Goal: Transaction & Acquisition: Purchase product/service

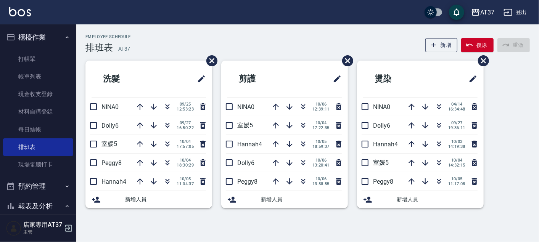
drag, startPoint x: 0, startPoint y: 0, endPoint x: 296, endPoint y: 32, distance: 298.1
click at [296, 32] on div "Employee Schedule 排班表 — AT37 新增 復原 重做 洗髮 NINA0 [DATE] 12:53:23 Dolly6 [DATE] 16…" at bounding box center [307, 122] width 463 height 196
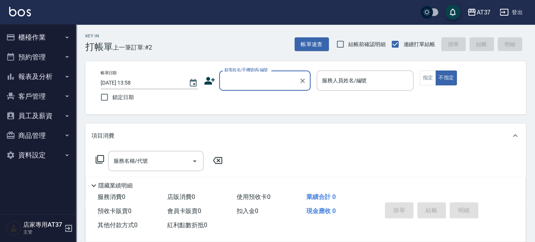
click at [39, 35] on button "櫃檯作業" at bounding box center [38, 37] width 70 height 20
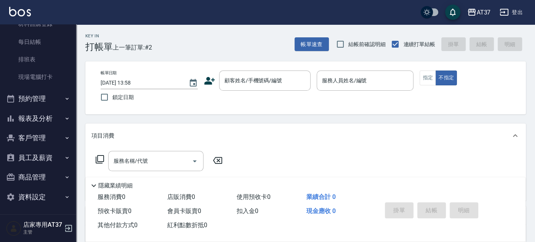
scroll to position [88, 0]
click at [48, 109] on button "報表及分析" at bounding box center [38, 118] width 70 height 20
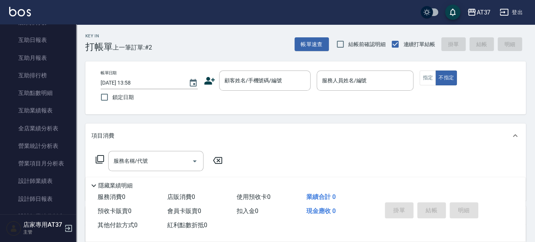
scroll to position [343, 0]
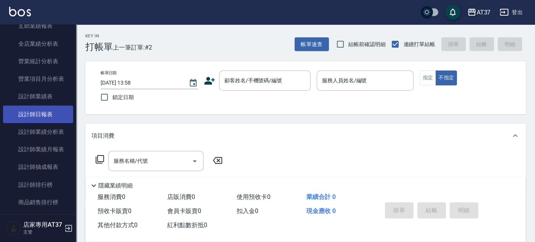
click at [51, 108] on link "設計師日報表" at bounding box center [38, 115] width 70 height 18
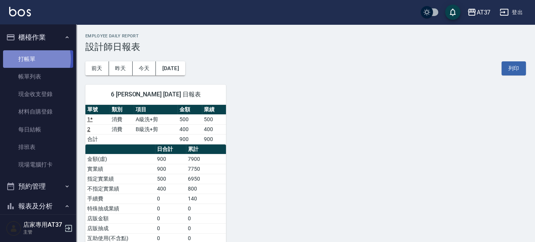
click at [29, 59] on link "打帳單" at bounding box center [38, 59] width 70 height 18
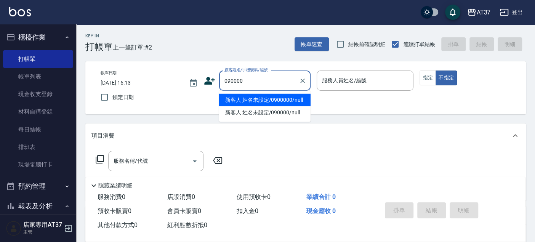
type input "新客人 姓名未設定/0900000/null"
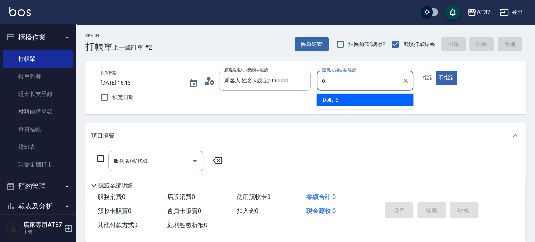
type input "6"
type button "false"
type input "Dolly-6"
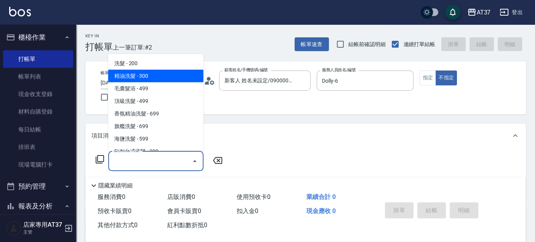
type input "新客人 姓名未設定/090000/null"
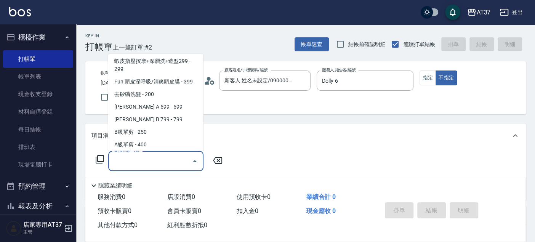
scroll to position [140, 0]
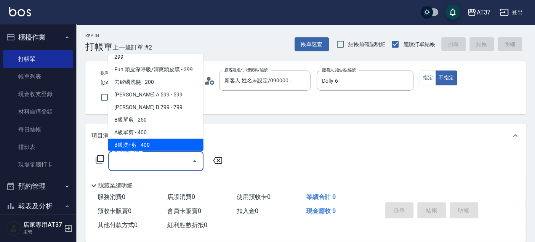
type input "B級洗+剪(203)"
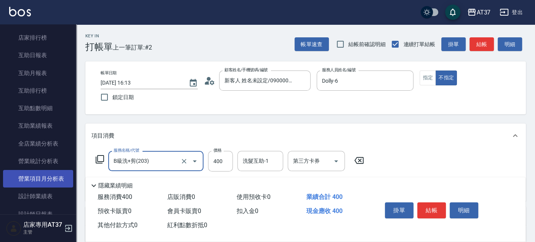
scroll to position [254, 0]
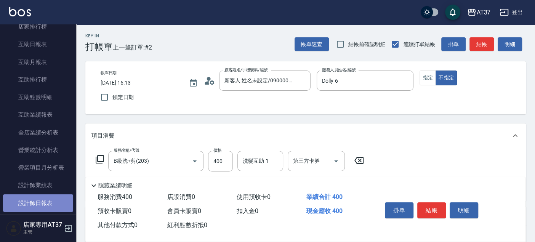
click at [45, 201] on link "設計師日報表" at bounding box center [38, 203] width 70 height 18
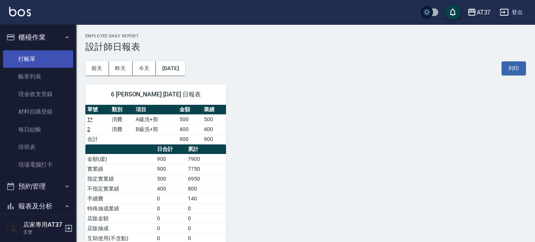
click at [55, 63] on link "打帳單" at bounding box center [38, 59] width 70 height 18
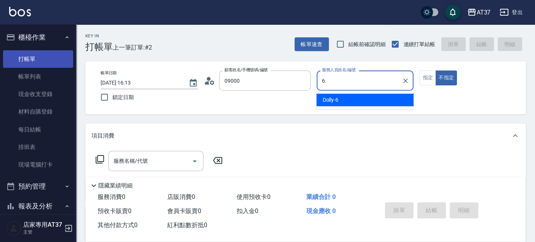
type input "新客人 姓名未設定/0900000/null"
type input "Dolly-6"
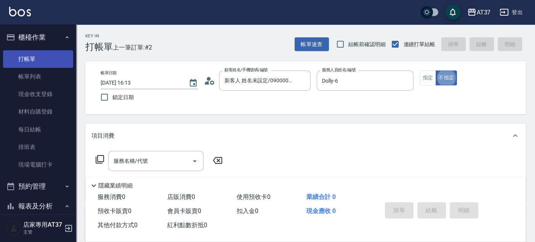
type button "false"
type input "新客人 姓名未設定/09000/null"
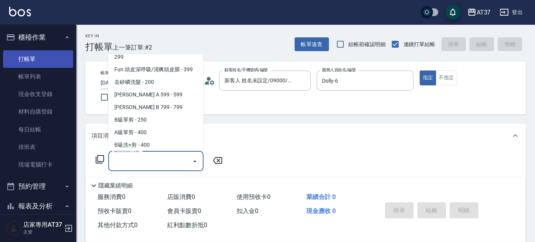
scroll to position [153, 0]
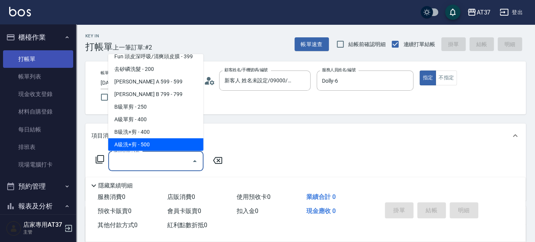
type input "A級洗+剪(204)"
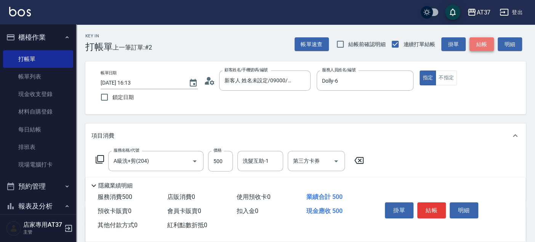
click at [492, 39] on button "結帳" at bounding box center [482, 44] width 24 height 14
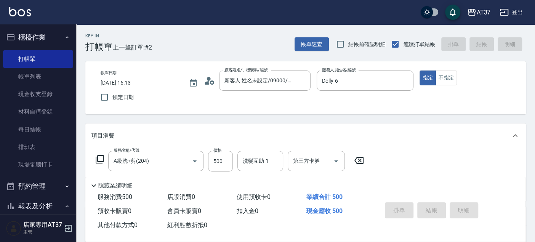
type input "2025/10/06 16:14"
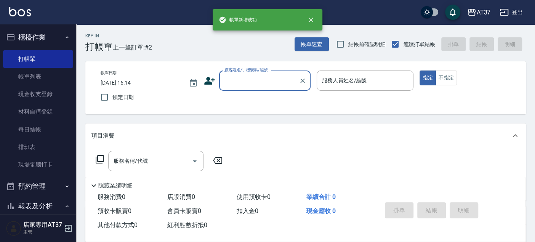
scroll to position [0, 0]
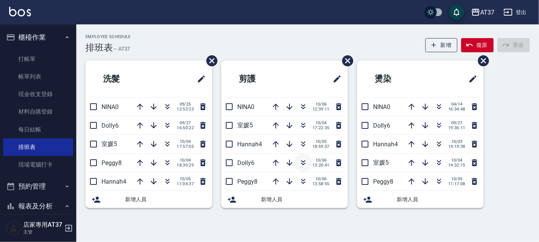
click at [302, 160] on icon "button" at bounding box center [303, 162] width 9 height 9
click at [303, 178] on icon "button" at bounding box center [303, 181] width 9 height 9
click at [302, 163] on icon "button" at bounding box center [303, 164] width 4 height 3
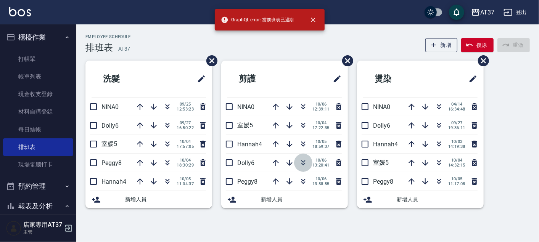
click at [306, 161] on icon "button" at bounding box center [303, 162] width 9 height 9
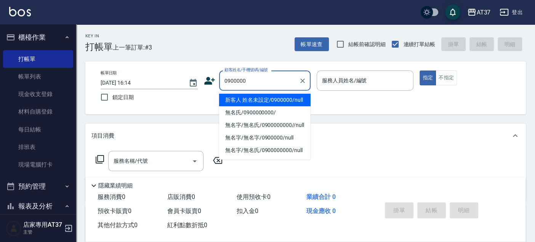
type input "新客人 姓名未設定/0900000/null"
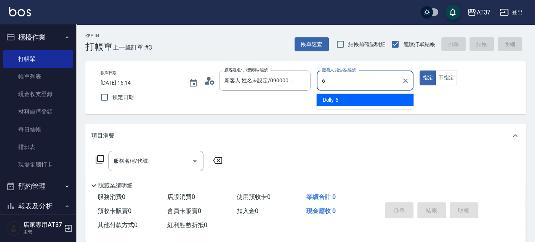
type input "Dolly-6"
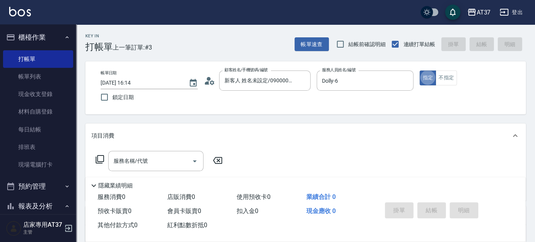
type button "true"
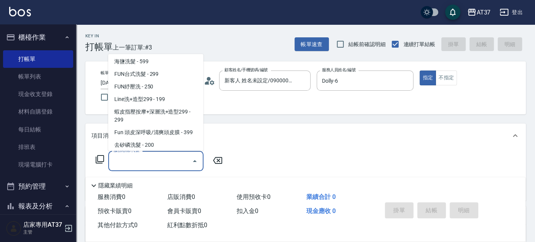
scroll to position [128, 0]
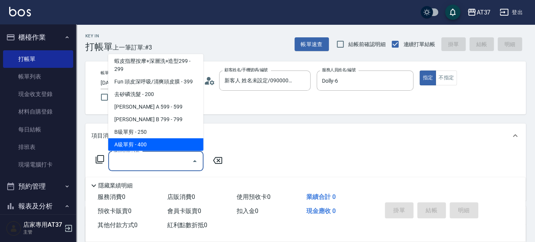
type input "A級單剪(202)"
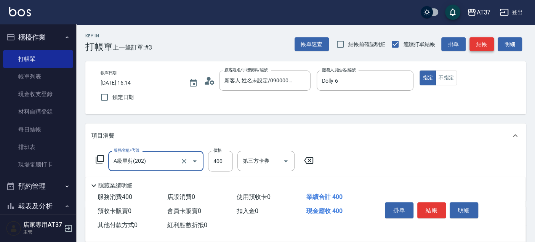
click at [480, 45] on button "結帳" at bounding box center [482, 44] width 24 height 14
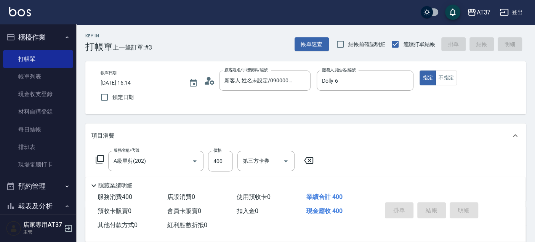
type input "2025/10/06 17:47"
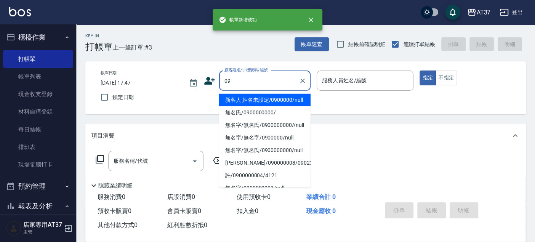
scroll to position [0, 0]
type input "新客人 姓名未設定/0900000/null"
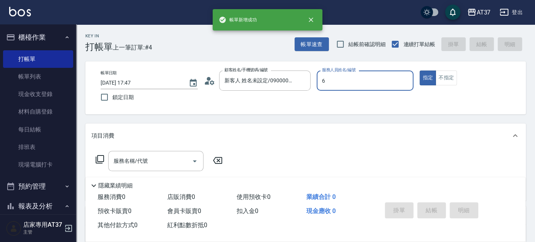
type input "Dolly-6"
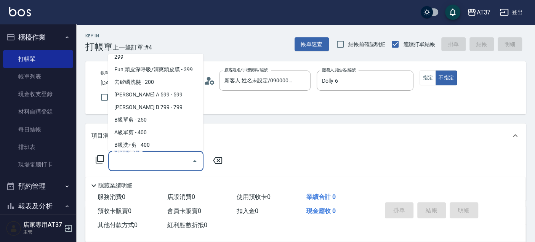
scroll to position [153, 0]
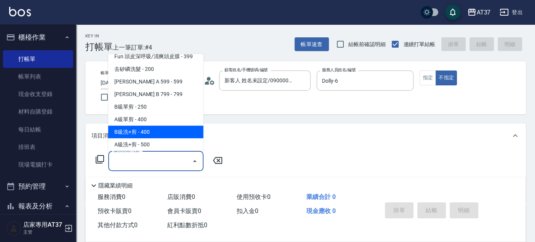
type input "B級洗+剪(203)"
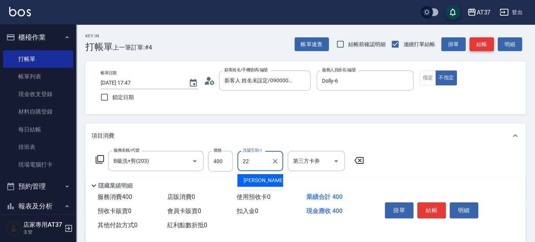
type input "威廉-22"
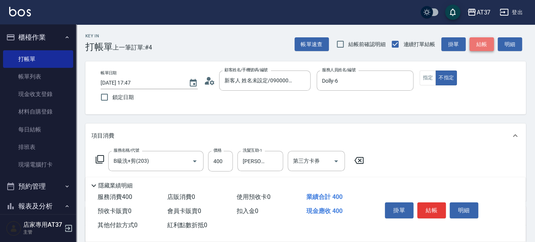
click at [480, 45] on button "結帳" at bounding box center [482, 44] width 24 height 14
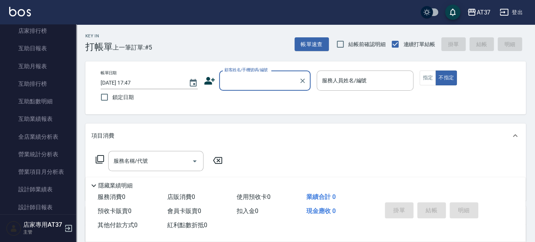
scroll to position [296, 0]
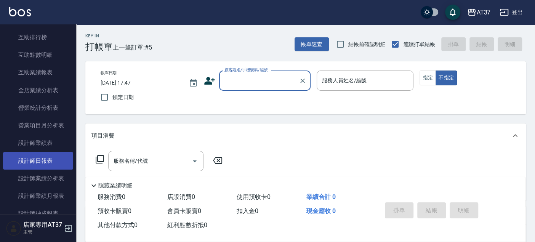
click at [39, 161] on link "設計師日報表" at bounding box center [38, 161] width 70 height 18
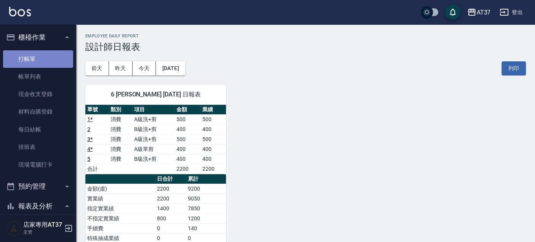
click at [42, 59] on link "打帳單" at bounding box center [38, 59] width 70 height 18
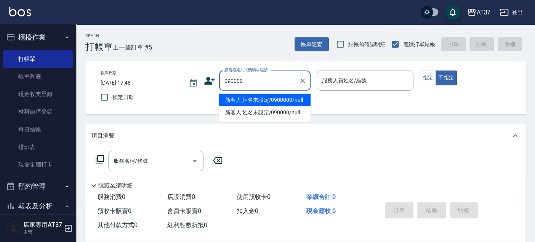
type input "新客人 姓名未設定/0900000/null"
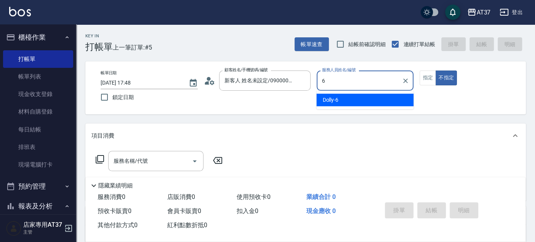
type input "Dolly-6"
type button "false"
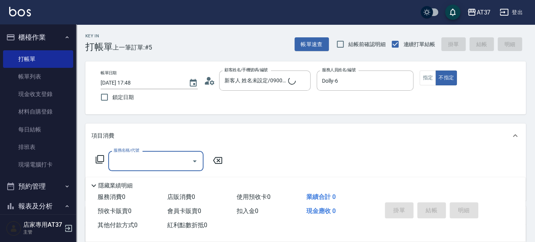
type input "新客人 姓名未設定/090000/null"
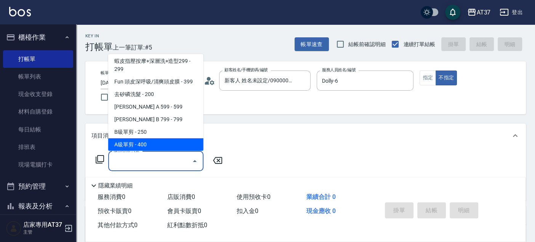
scroll to position [140, 0]
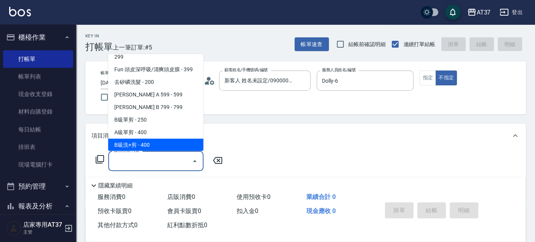
type input "B級洗+剪(203)"
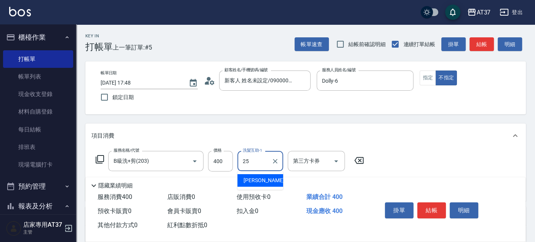
type input "子筠-25"
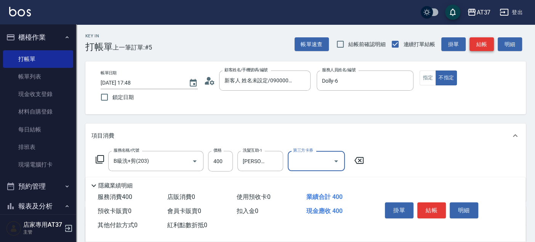
click at [480, 47] on button "結帳" at bounding box center [482, 44] width 24 height 14
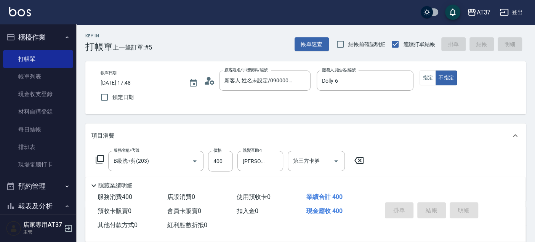
type input "2025/10/06 18:09"
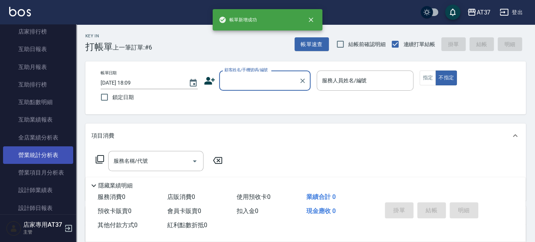
scroll to position [296, 0]
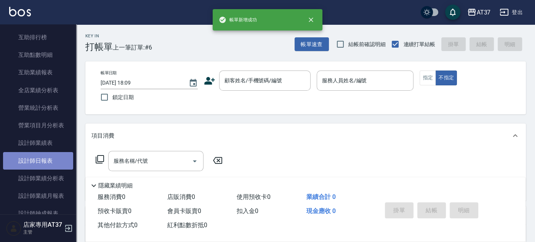
click at [51, 161] on link "設計師日報表" at bounding box center [38, 161] width 70 height 18
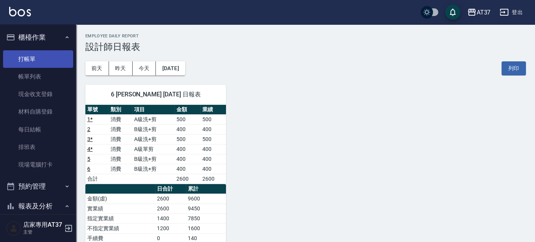
click at [27, 58] on link "打帳單" at bounding box center [38, 59] width 70 height 18
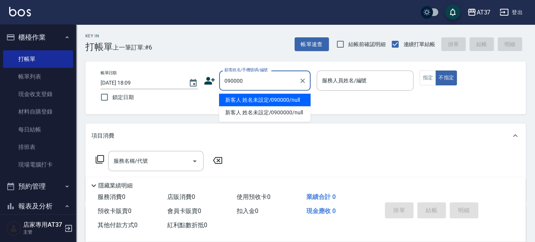
type input "新客人 姓名未設定/090000/null"
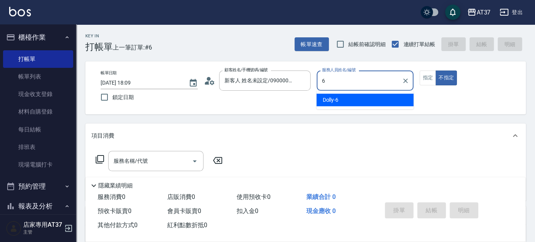
type input "6"
type button "false"
type input "Dolly-6"
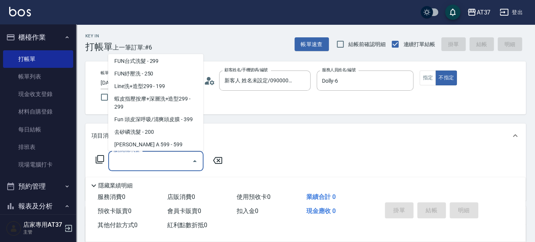
scroll to position [140, 0]
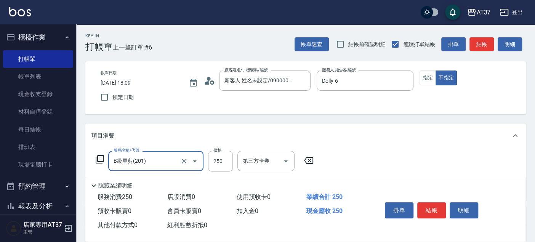
type input "B級單剪(201)"
click at [483, 42] on button "結帳" at bounding box center [482, 44] width 24 height 14
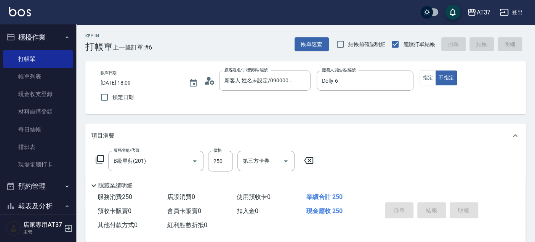
type input "2025/10/06 18:40"
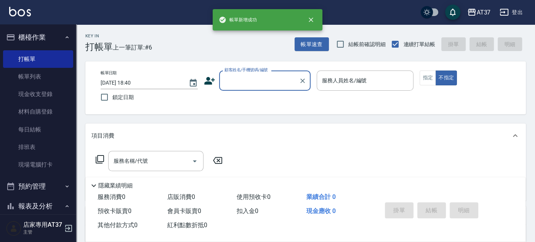
scroll to position [0, 0]
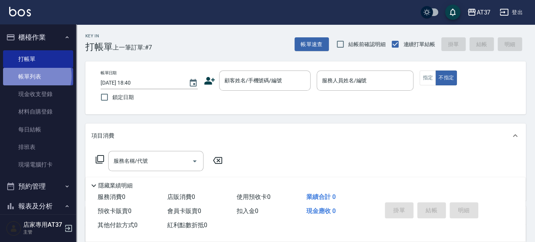
click at [37, 76] on link "帳單列表" at bounding box center [38, 77] width 70 height 18
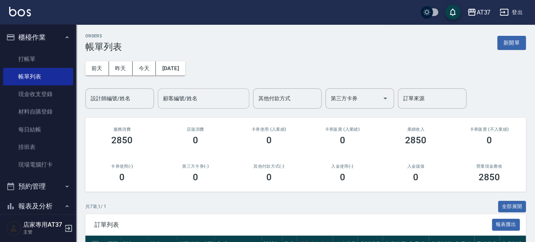
click at [173, 97] on div "顧客編號/姓名 顧客編號/姓名" at bounding box center [204, 98] width 92 height 20
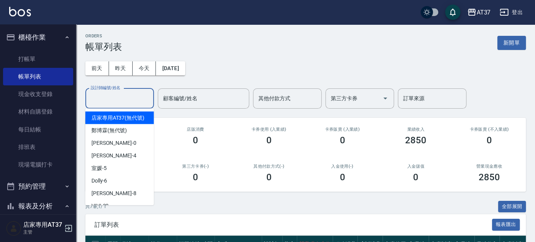
click at [140, 99] on input "設計師編號/姓名" at bounding box center [120, 98] width 62 height 13
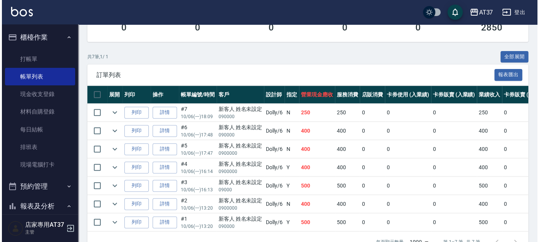
scroll to position [169, 0]
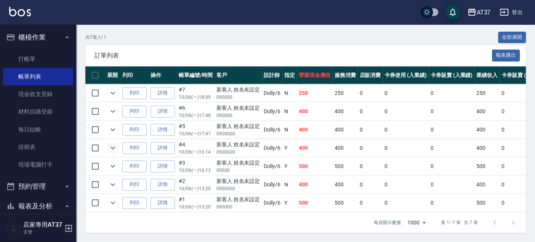
type input "Dolly-6"
click at [116, 146] on icon "expand row" at bounding box center [112, 147] width 9 height 9
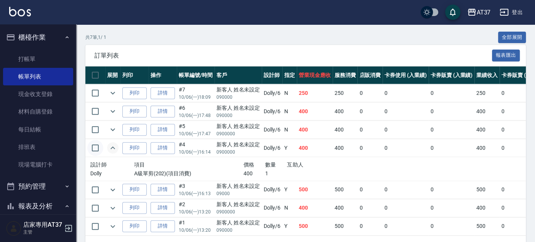
click at [95, 146] on input "checkbox" at bounding box center [95, 148] width 16 height 16
checkbox input "true"
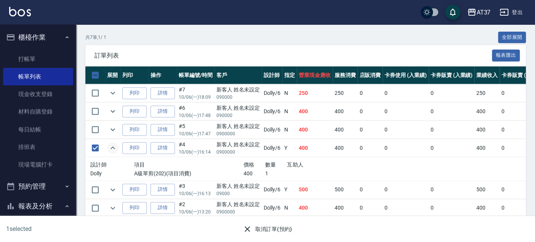
click at [271, 230] on button "取消訂單(預約)" at bounding box center [267, 229] width 55 height 14
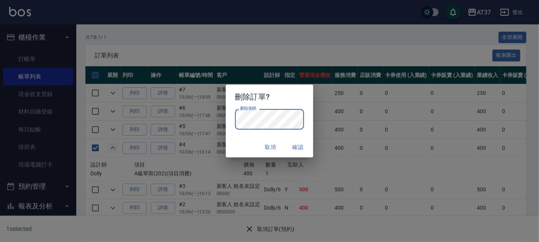
click at [299, 145] on button "確認" at bounding box center [298, 147] width 24 height 14
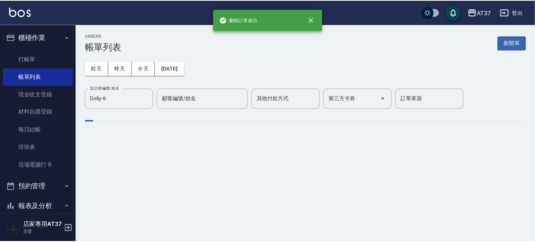
scroll to position [0, 0]
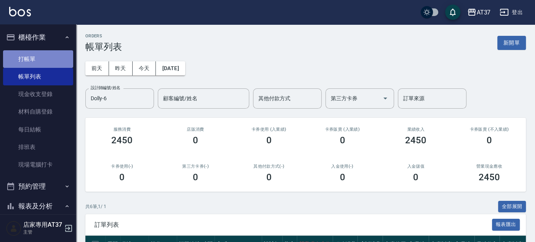
click at [45, 58] on link "打帳單" at bounding box center [38, 59] width 70 height 18
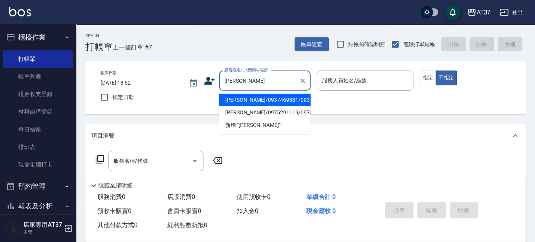
type input "惠娟娟"
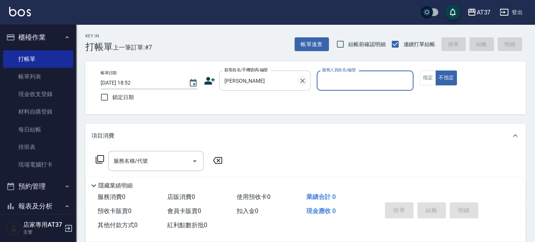
click at [304, 80] on icon "Clear" at bounding box center [303, 81] width 8 height 8
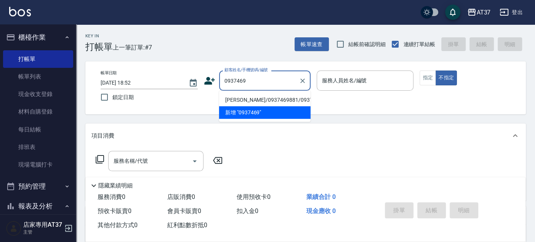
click at [262, 100] on li "劉惠娟/0937469881/0937469881" at bounding box center [265, 100] width 92 height 13
type input "劉惠娟/0937469881/0937469881"
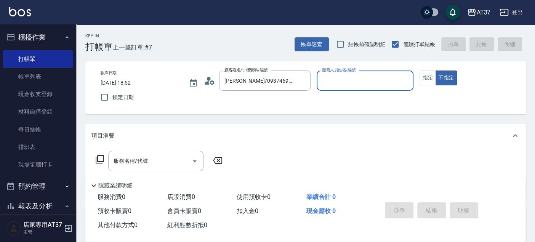
type input "Peggy-8"
click at [431, 82] on button "指定" at bounding box center [428, 78] width 16 height 15
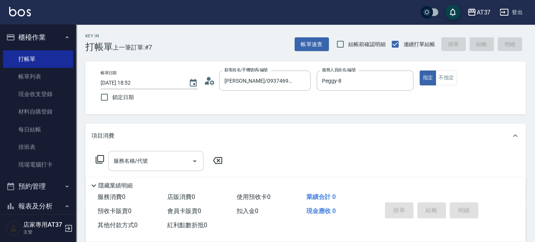
click at [181, 154] on input "服務名稱/代號" at bounding box center [150, 160] width 77 height 13
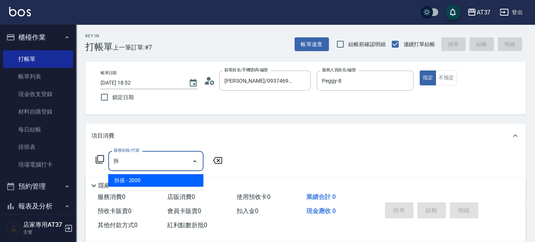
click at [165, 178] on span "拆接 - 2000" at bounding box center [155, 180] width 95 height 13
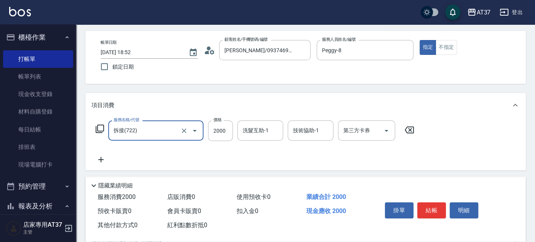
scroll to position [42, 0]
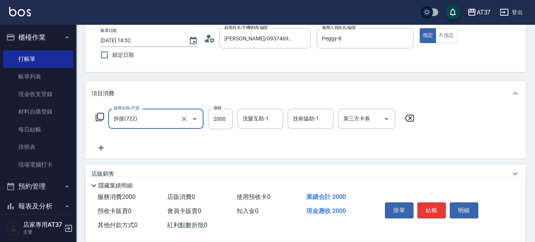
type input "拆接(722)"
click at [100, 147] on icon at bounding box center [101, 147] width 19 height 9
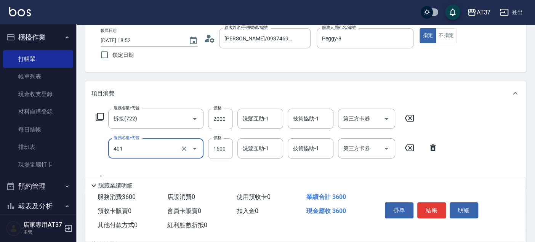
type input "基本染髮(401)"
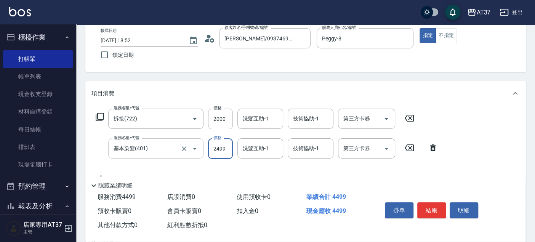
type input "2499"
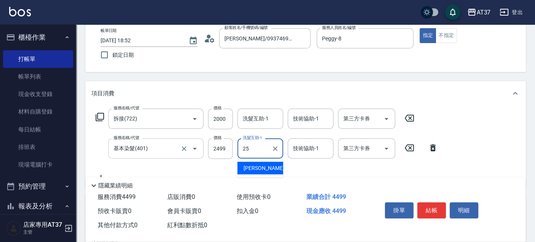
type input "子筠-25"
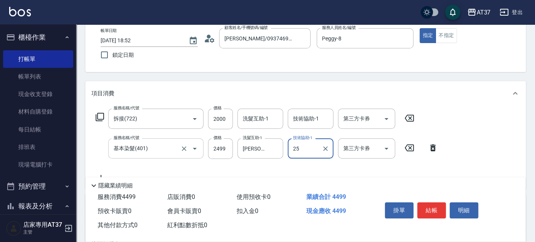
type input "子筠-25"
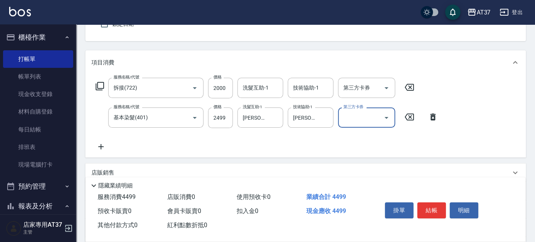
scroll to position [85, 0]
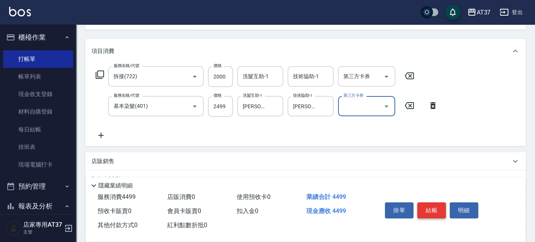
click at [437, 205] on button "結帳" at bounding box center [432, 210] width 29 height 16
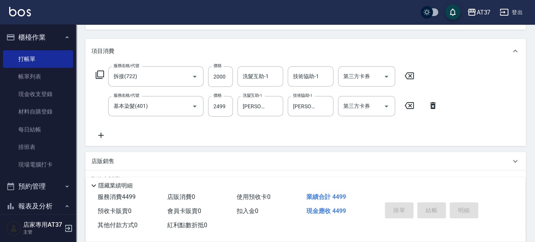
type input "2025/10/06 18:55"
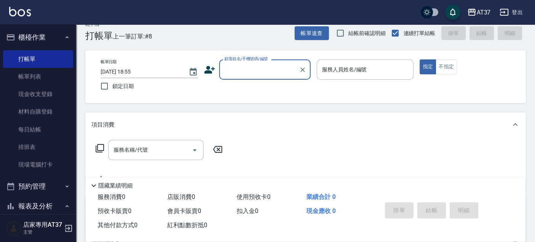
scroll to position [0, 0]
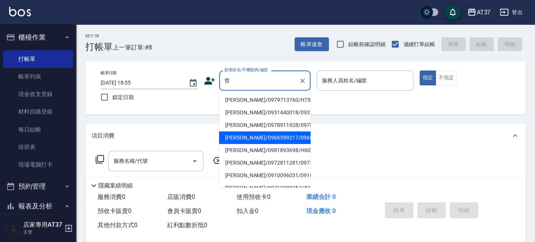
click at [250, 144] on li "曾聖傑/0966599217/0966599217" at bounding box center [265, 138] width 92 height 13
type input "曾聖傑/0966599217/0966599217"
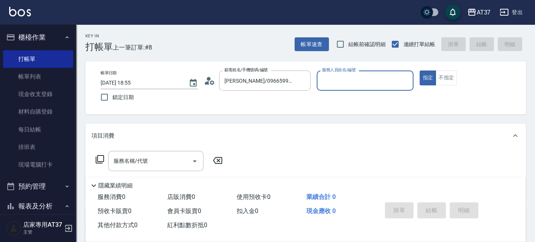
type input "Peggy-8"
click at [162, 166] on input "服務名稱/代號" at bounding box center [150, 160] width 77 height 13
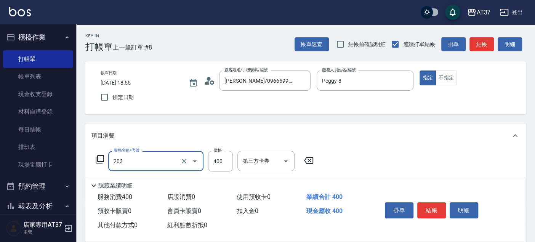
type input "B級洗+剪(203)"
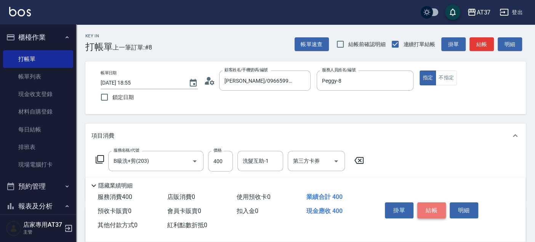
click at [436, 205] on button "結帳" at bounding box center [432, 210] width 29 height 16
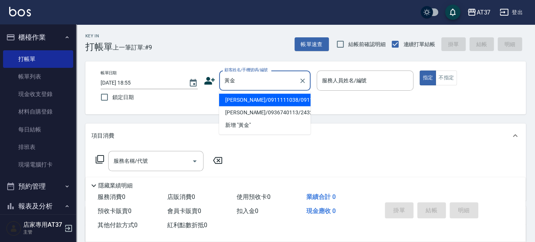
click at [282, 104] on li "黃金明/0911111038/0911111038" at bounding box center [265, 100] width 92 height 13
type input "黃金明/0911111038/0911111038"
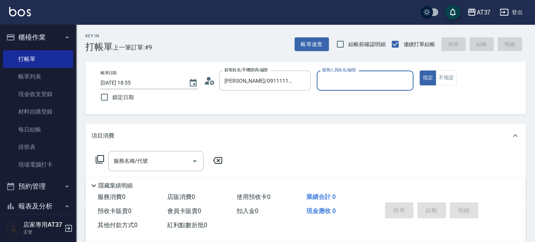
type input "Peggy-8"
click at [162, 169] on div "服務名稱/代號" at bounding box center [155, 161] width 95 height 20
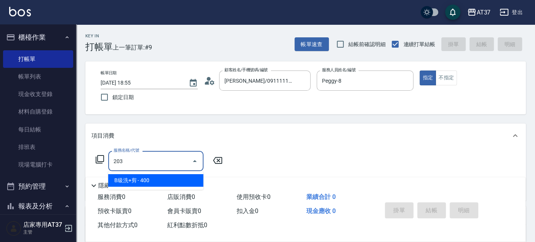
type input "B級洗+剪(203)"
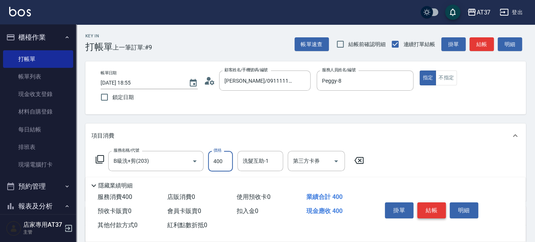
click at [420, 202] on button "結帳" at bounding box center [432, 210] width 29 height 16
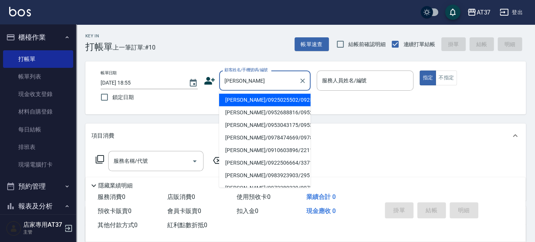
click at [291, 106] on li "陳佩台/0925025502/0925025502" at bounding box center [265, 100] width 92 height 13
type input "陳佩台/0925025502/0925025502"
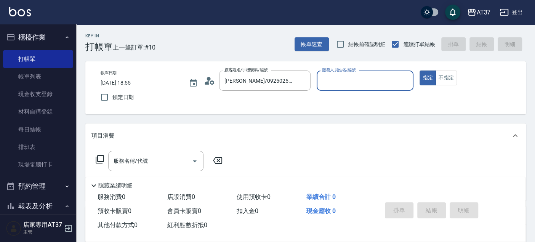
type input "Peggy-8"
click at [125, 154] on input "服務名稱/代號" at bounding box center [150, 160] width 77 height 13
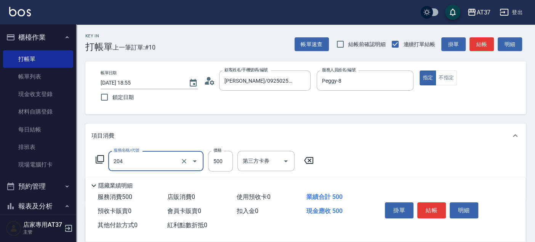
type input "A級洗+剪(204)"
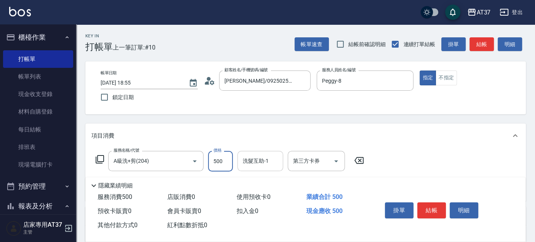
click at [252, 163] on div "洗髮互助-1 洗髮互助-1" at bounding box center [261, 161] width 46 height 20
type input "威廉-22"
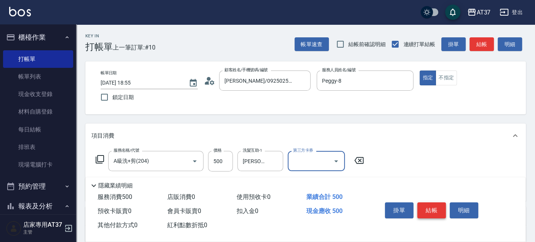
click at [427, 215] on button "結帳" at bounding box center [432, 210] width 29 height 16
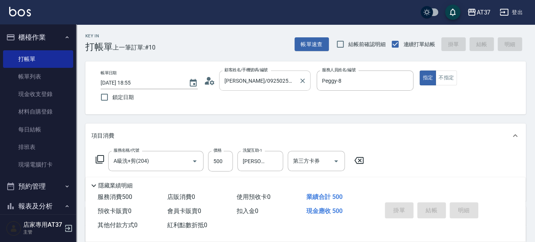
type input "2025/10/06 18:56"
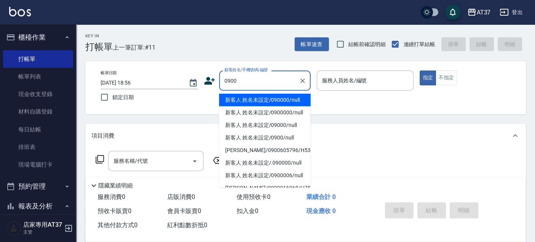
click at [251, 101] on li "新客人 姓名未設定/090000/null" at bounding box center [265, 100] width 92 height 13
type input "新客人 姓名未設定/090000/null"
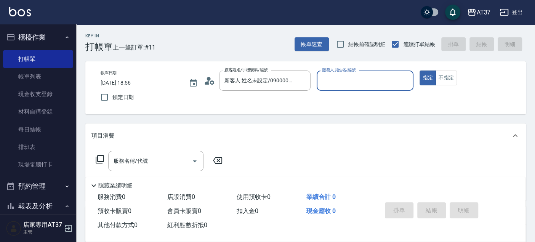
click at [345, 87] on div "服務人員姓名/編號" at bounding box center [365, 81] width 97 height 20
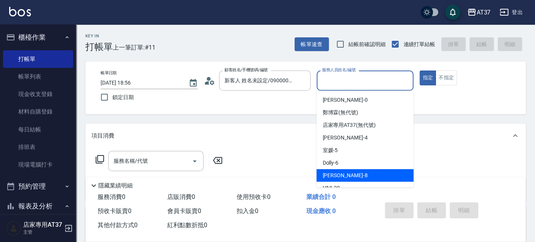
click at [358, 173] on div "Peggy -8" at bounding box center [365, 175] width 97 height 13
type input "Peggy-8"
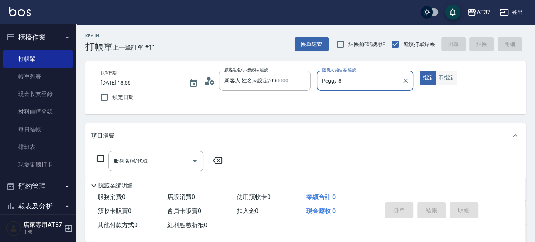
click at [454, 75] on button "不指定" at bounding box center [446, 78] width 21 height 15
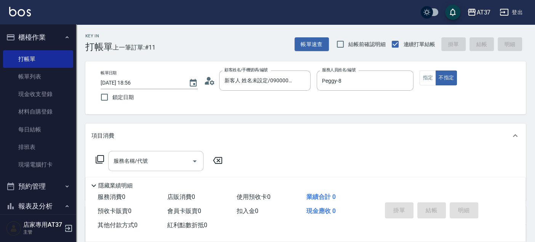
click at [171, 154] on input "服務名稱/代號" at bounding box center [150, 160] width 77 height 13
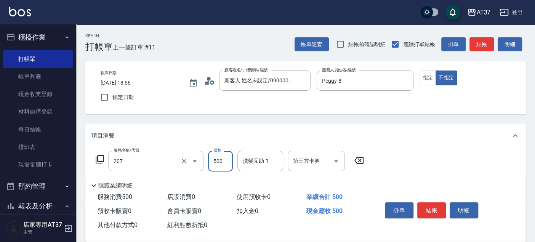
type input "B精油洗+剪(207)"
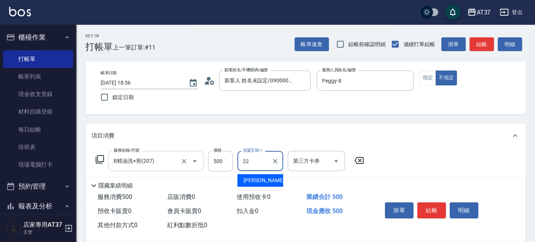
type input "威廉-22"
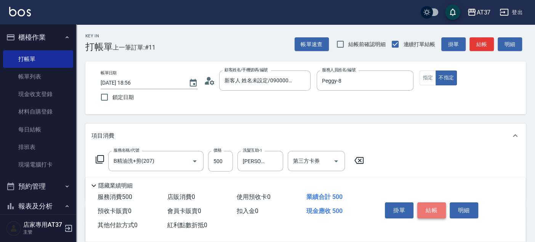
click at [426, 206] on button "結帳" at bounding box center [432, 210] width 29 height 16
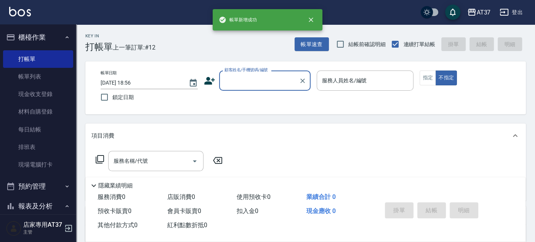
click at [329, 41] on div "帳單速查 結帳前確認明細 連續打單結帳 掛單 結帳 明細" at bounding box center [410, 44] width 231 height 16
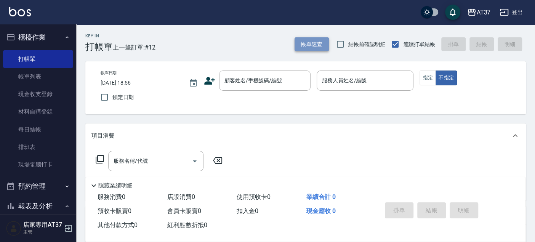
click at [308, 41] on button "帳單速查" at bounding box center [312, 44] width 34 height 14
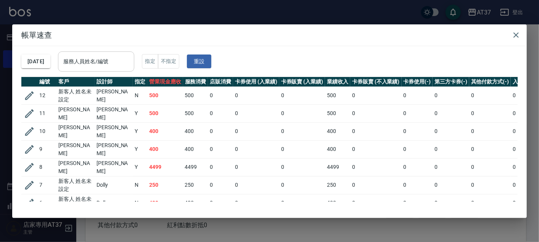
click at [93, 61] on input "服務人員姓名/編號" at bounding box center [95, 61] width 69 height 13
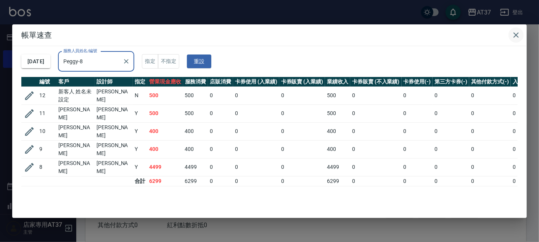
type input "Peggy-8"
click at [521, 31] on button "button" at bounding box center [515, 34] width 15 height 15
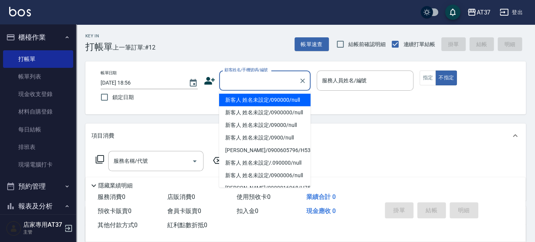
click at [267, 81] on input "顧客姓名/手機號碼/編號" at bounding box center [259, 80] width 73 height 13
click at [283, 101] on li "新客人 姓名未設定/090000/null" at bounding box center [265, 100] width 92 height 13
type input "新客人 姓名未設定/090000/null"
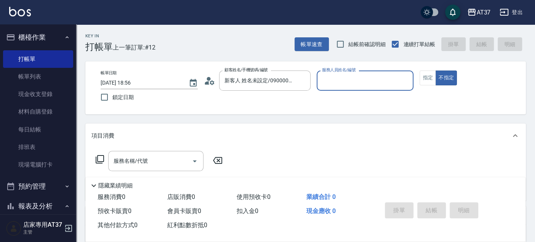
click at [326, 82] on input "服務人員姓名/編號" at bounding box center [365, 80] width 90 height 13
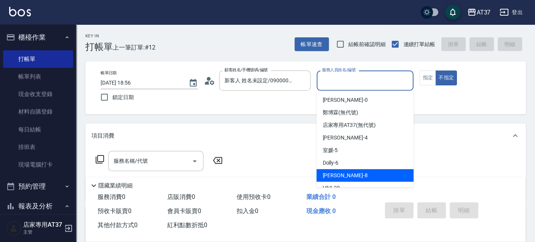
click at [341, 170] on div "Peggy -8" at bounding box center [365, 175] width 97 height 13
type input "Peggy-8"
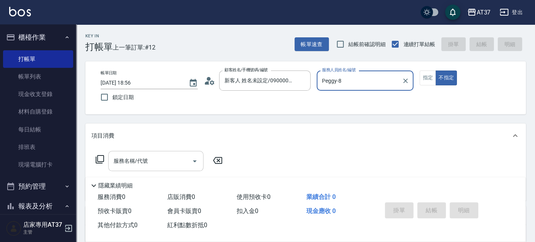
drag, startPoint x: 160, startPoint y: 160, endPoint x: 165, endPoint y: 162, distance: 5.5
click at [160, 160] on input "服務名稱/代號" at bounding box center [150, 160] width 77 height 13
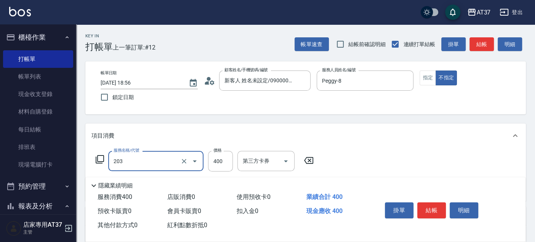
type input "B級洗+剪(203)"
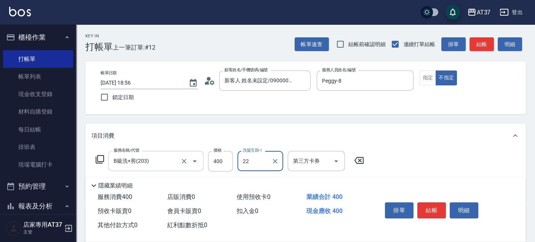
type input "威廉-22"
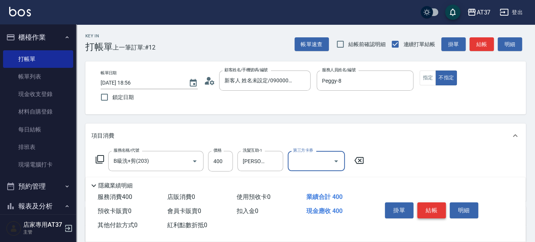
click at [437, 206] on button "結帳" at bounding box center [432, 210] width 29 height 16
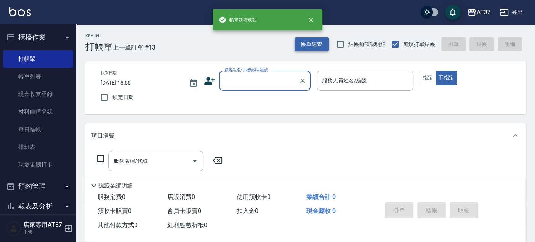
click at [308, 43] on button "帳單速查" at bounding box center [312, 44] width 34 height 14
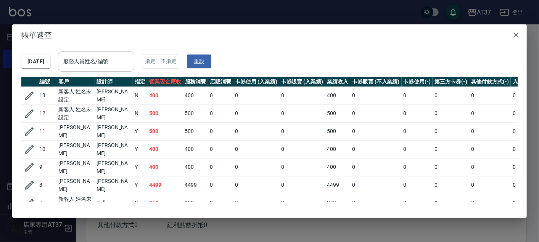
click at [96, 69] on div "服務人員姓名/編號" at bounding box center [96, 61] width 76 height 20
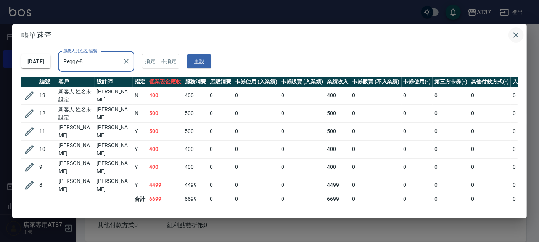
type input "Peggy-8"
click at [513, 33] on icon "button" at bounding box center [515, 35] width 9 height 9
